Goal: Transaction & Acquisition: Purchase product/service

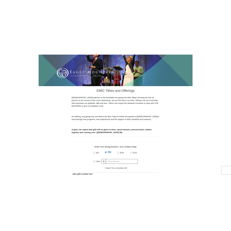
scroll to position [154, 0]
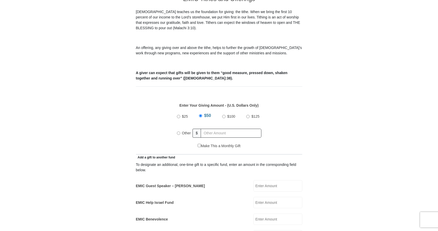
click at [178, 131] on input "Other" at bounding box center [178, 132] width 3 height 3
radio input "true"
click at [257, 180] on input "EMIC Guest Speaker – [PERSON_NAME]" at bounding box center [278, 185] width 49 height 11
type input "20.00"
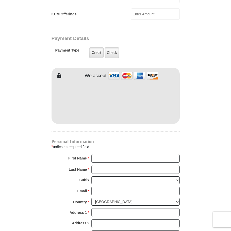
scroll to position [410, 0]
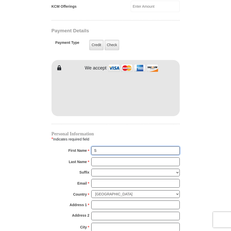
type input "[PERSON_NAME] and [PERSON_NAME]"
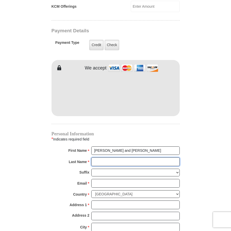
click at [96, 157] on input "Last Name *" at bounding box center [135, 161] width 88 height 9
type input "[PERSON_NAME]"
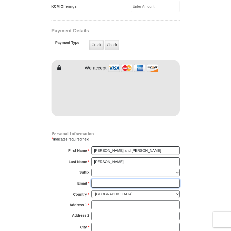
click at [119, 179] on input "Email *" at bounding box center [135, 183] width 88 height 9
type input "[EMAIL_ADDRESS][DOMAIN_NAME]"
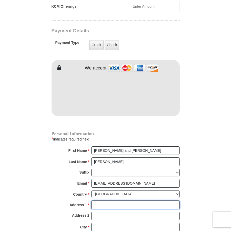
type input "[STREET_ADDRESS]"
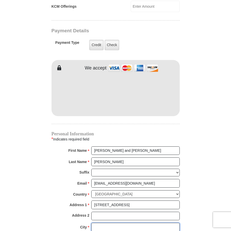
type input "[GEOGRAPHIC_DATA]"
select select "AZ"
type input "85268"
type input "4803228442"
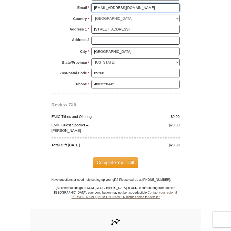
scroll to position [589, 0]
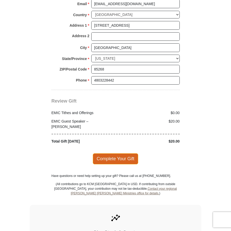
click at [123, 153] on span "Complete Your Gift" at bounding box center [115, 158] width 45 height 11
